Goal: Navigation & Orientation: Find specific page/section

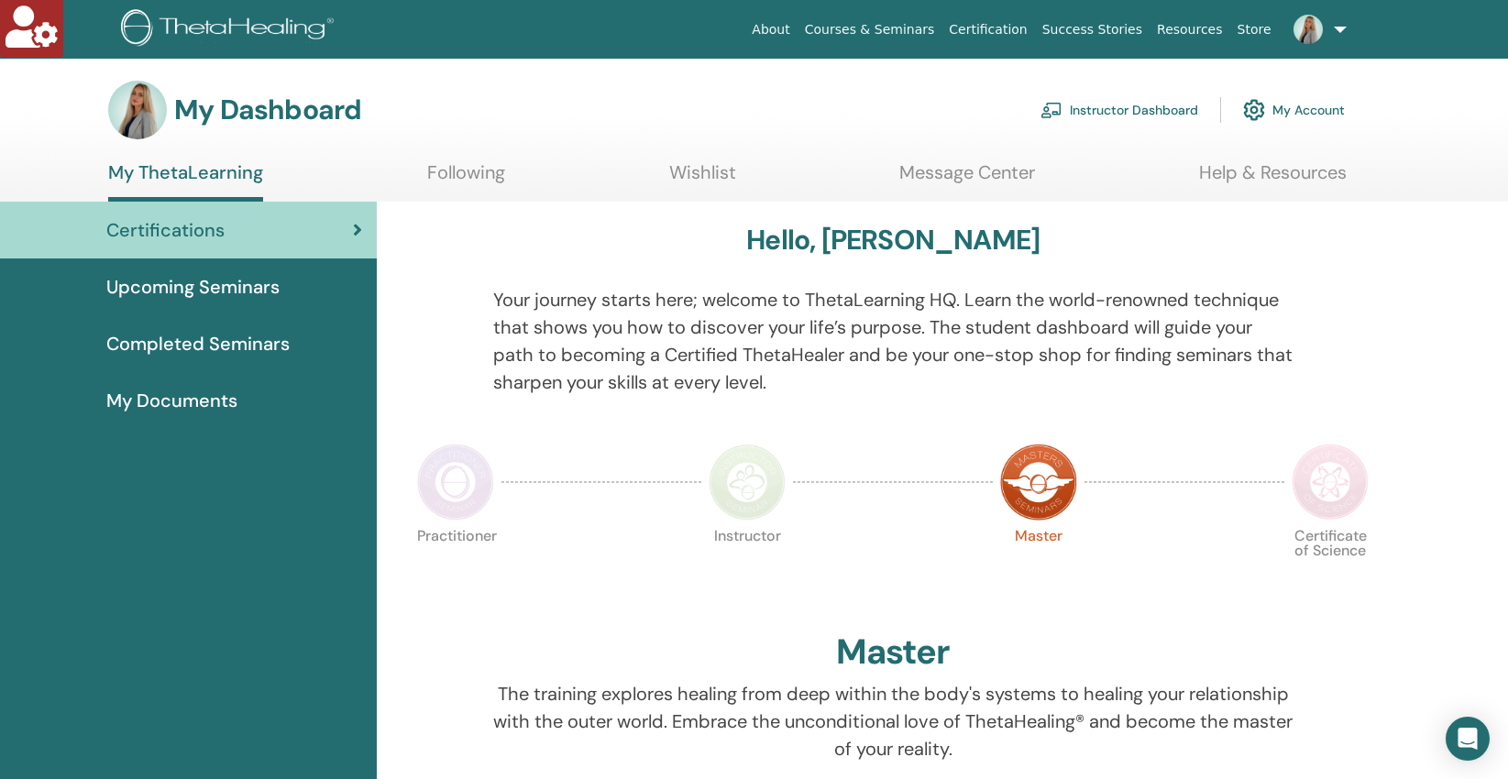
click at [1142, 107] on link "Instructor Dashboard" at bounding box center [1119, 110] width 158 height 40
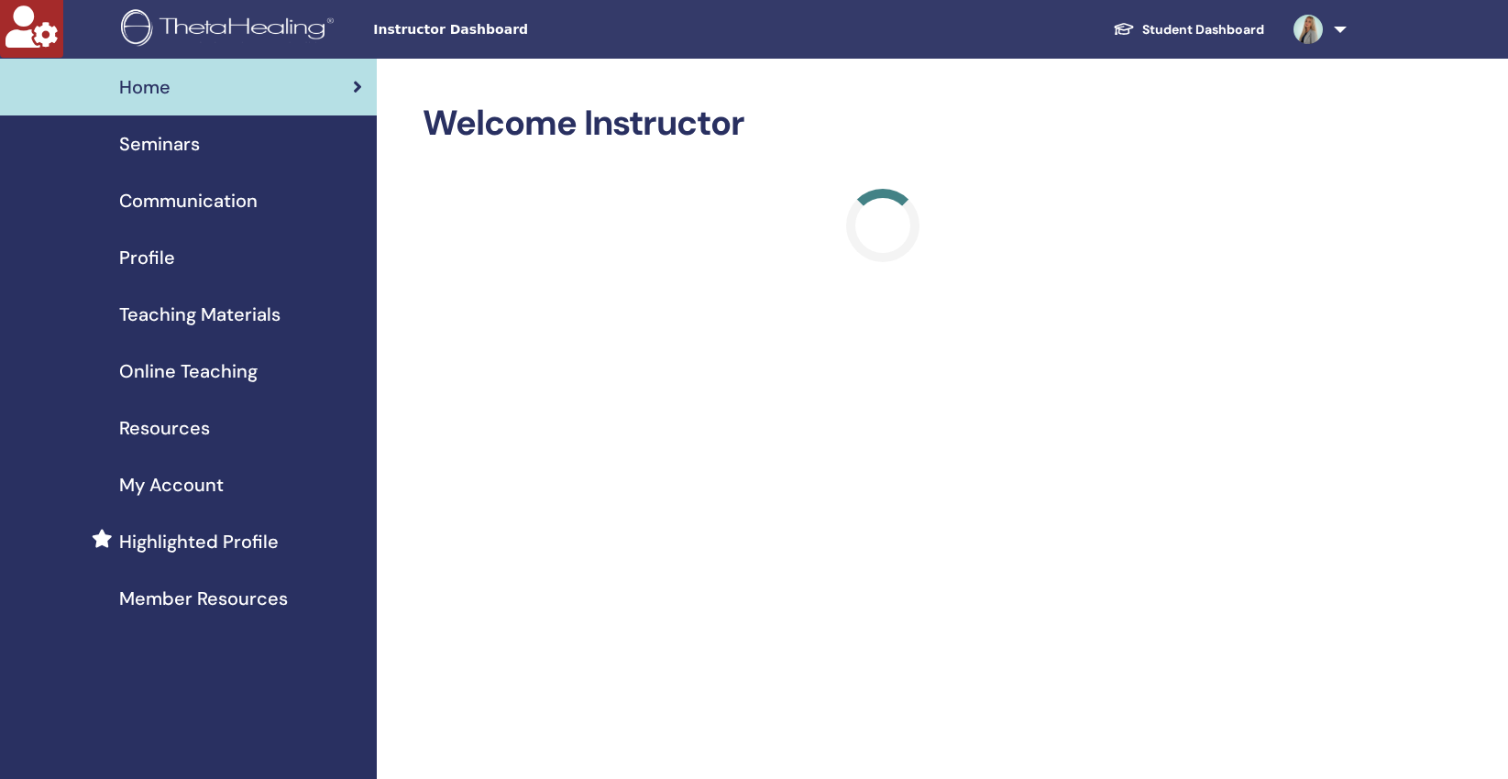
click at [207, 377] on span "Online Teaching" at bounding box center [188, 372] width 138 height 28
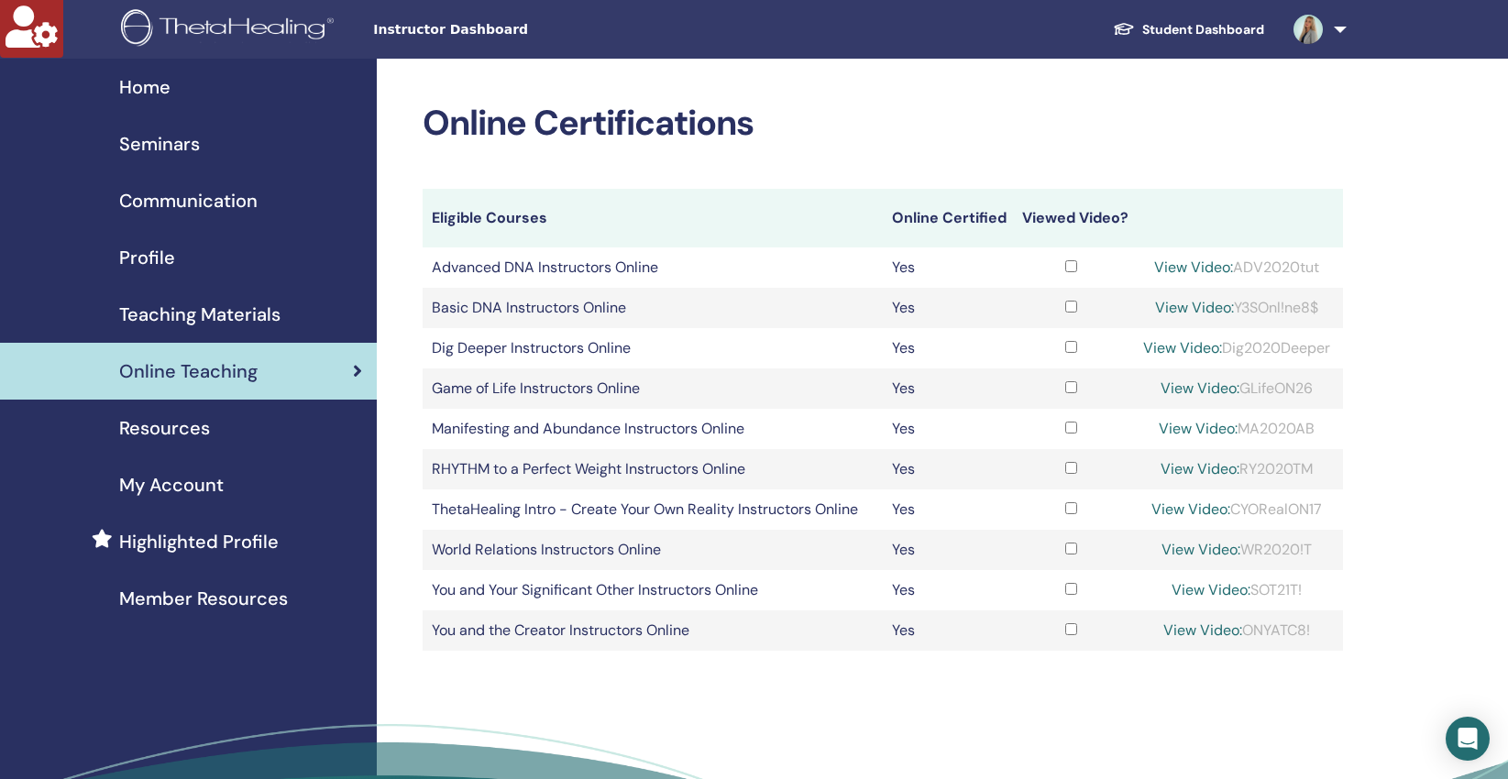
click at [193, 313] on span "Teaching Materials" at bounding box center [199, 315] width 161 height 28
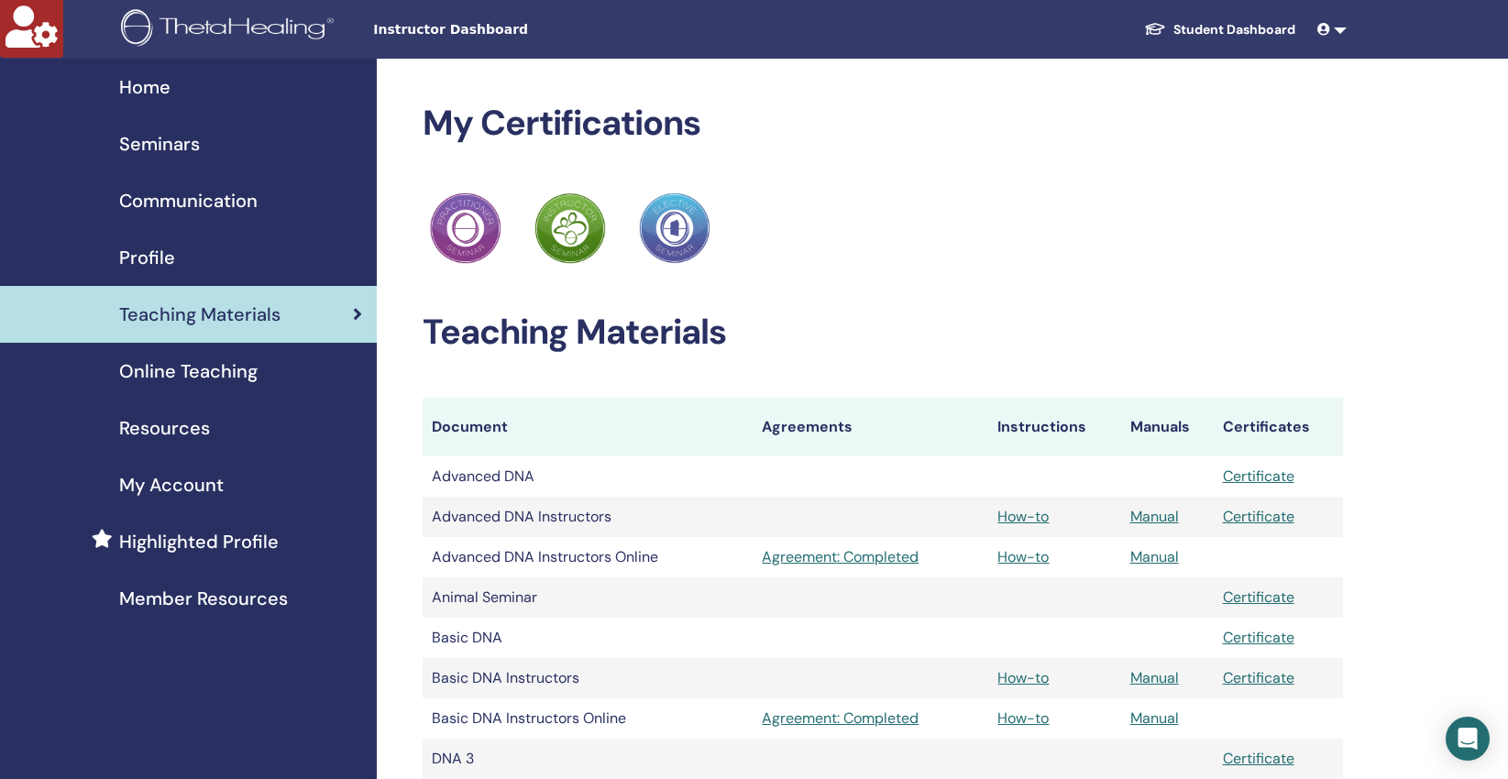
click at [193, 313] on span "Teaching Materials" at bounding box center [199, 315] width 161 height 28
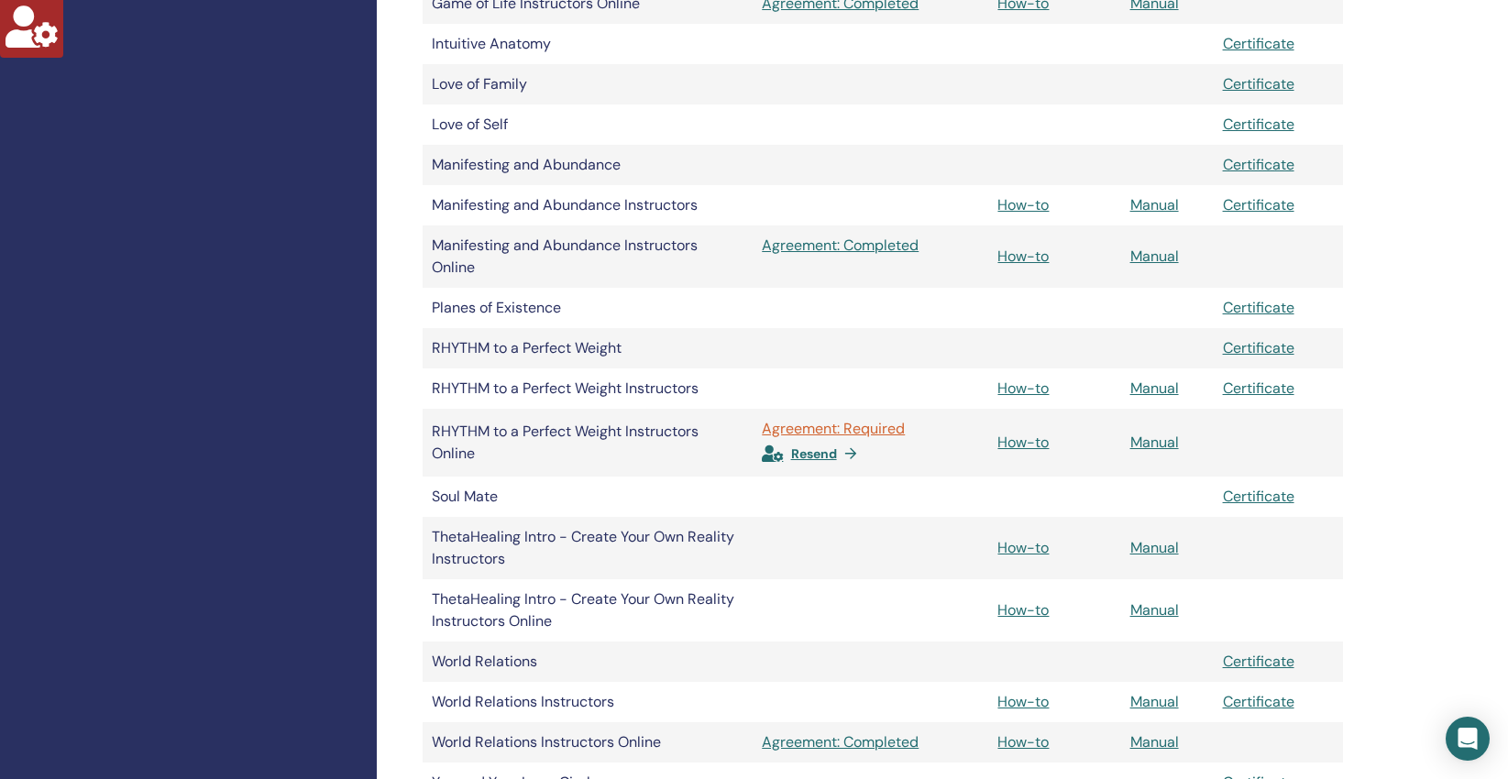
scroll to position [1023, 0]
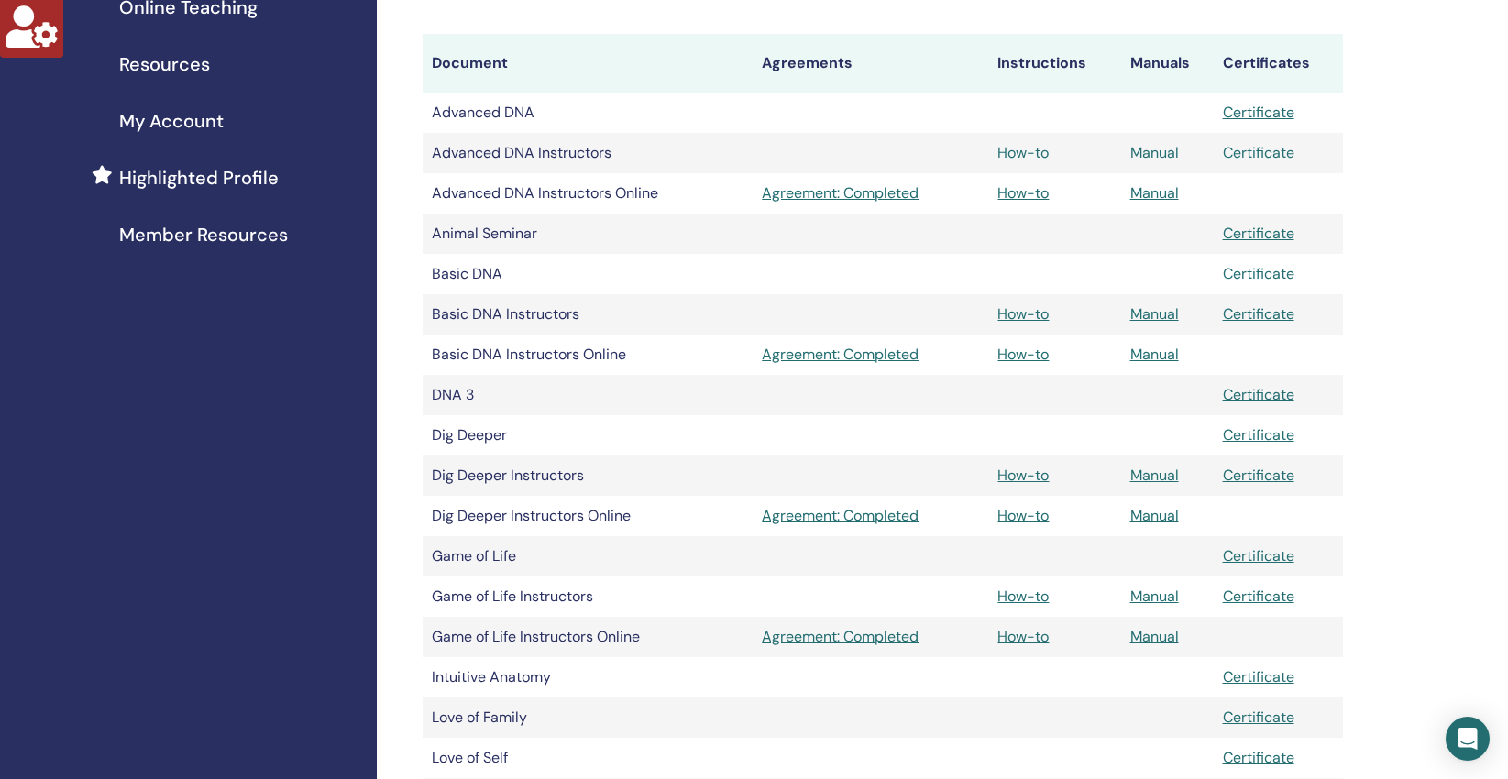
scroll to position [316, 0]
